Goal: Task Accomplishment & Management: Manage account settings

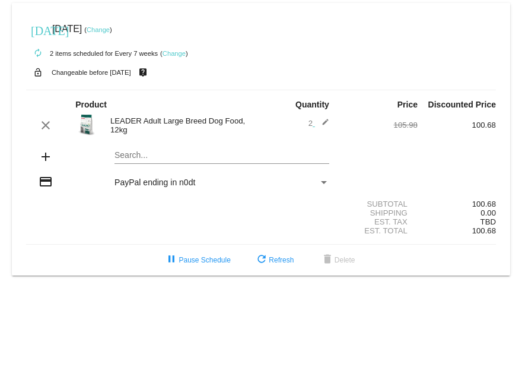
click at [177, 54] on link "Change" at bounding box center [174, 53] width 23 height 7
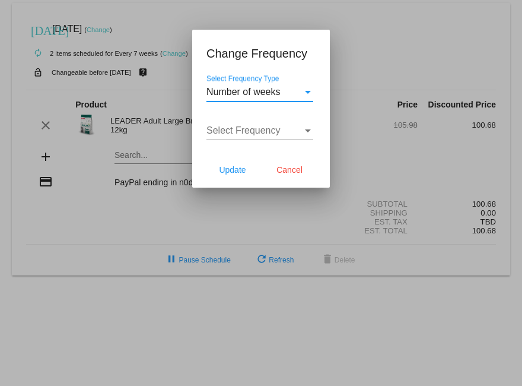
click at [268, 92] on span "Number of weeks" at bounding box center [243, 92] width 74 height 10
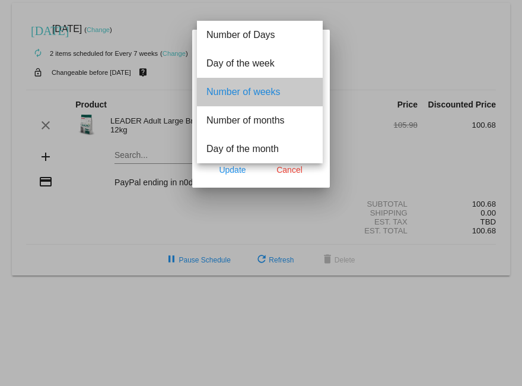
click at [268, 92] on span "Number of weeks" at bounding box center [259, 92] width 107 height 28
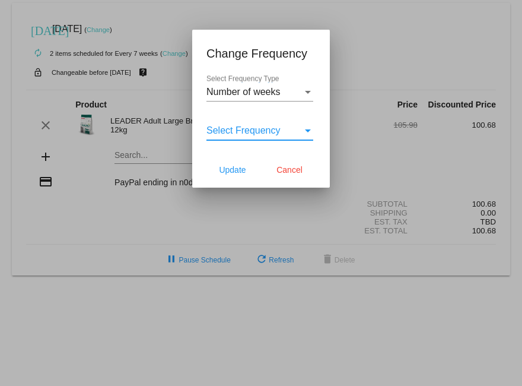
click at [264, 128] on span "Select Frequency" at bounding box center [243, 130] width 74 height 10
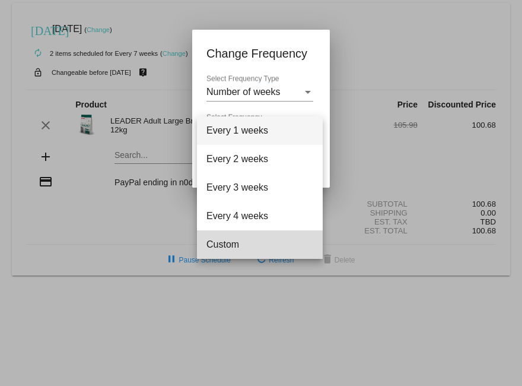
click at [233, 241] on span "Custom" at bounding box center [259, 244] width 107 height 28
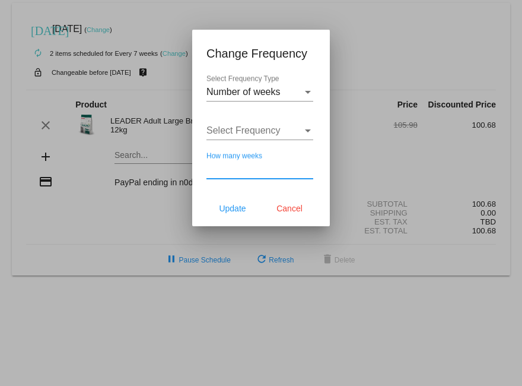
click at [262, 165] on input "How many weeks" at bounding box center [259, 169] width 107 height 11
type input "6"
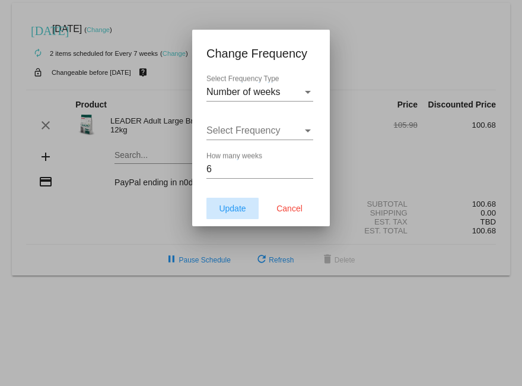
click at [243, 204] on span "Update" at bounding box center [232, 208] width 27 height 9
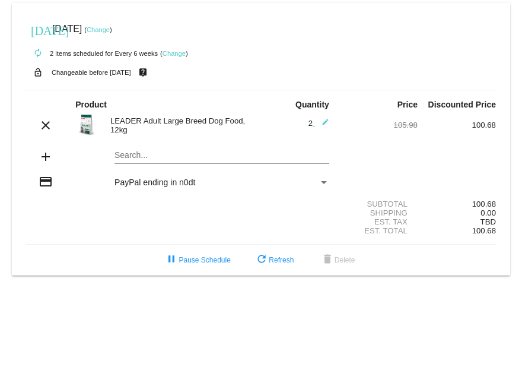
click at [110, 31] on link "Change" at bounding box center [98, 29] width 23 height 7
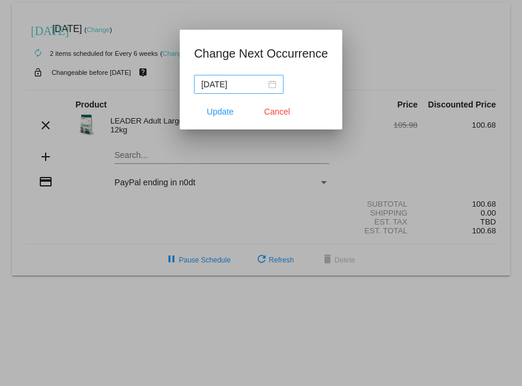
click at [272, 80] on div "[DATE]" at bounding box center [238, 84] width 75 height 13
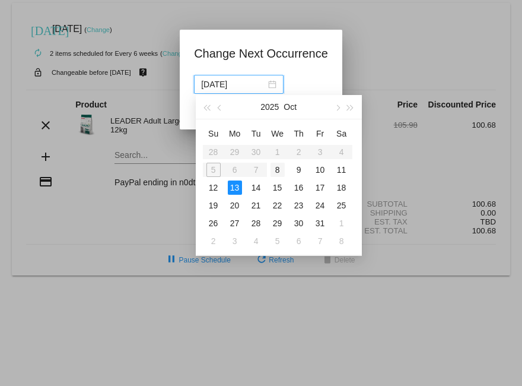
click at [277, 170] on div "8" at bounding box center [278, 170] width 14 height 14
type input "[DATE]"
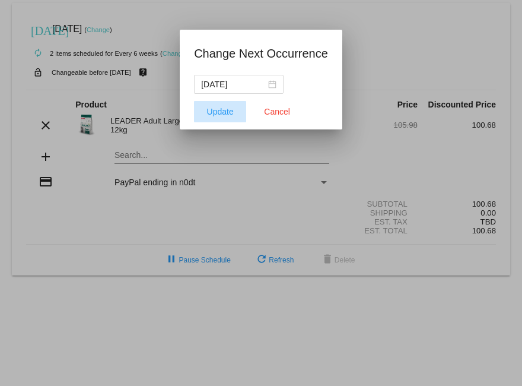
click at [220, 115] on span "Update" at bounding box center [220, 111] width 27 height 9
